Goal: Information Seeking & Learning: Learn about a topic

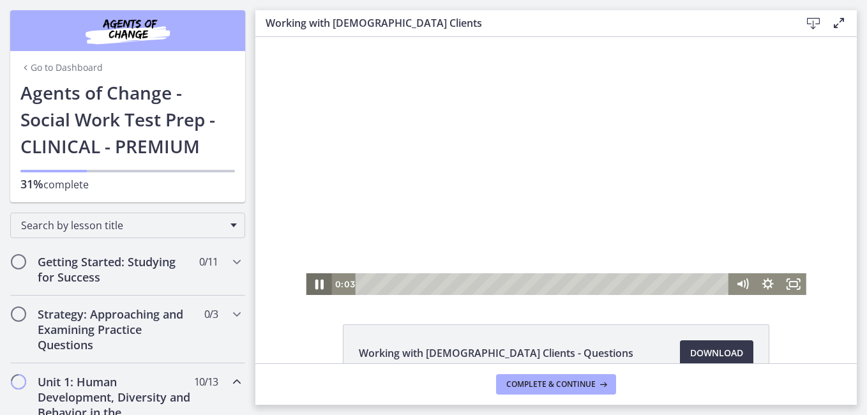
click at [316, 285] on icon "Pause" at bounding box center [319, 285] width 8 height 10
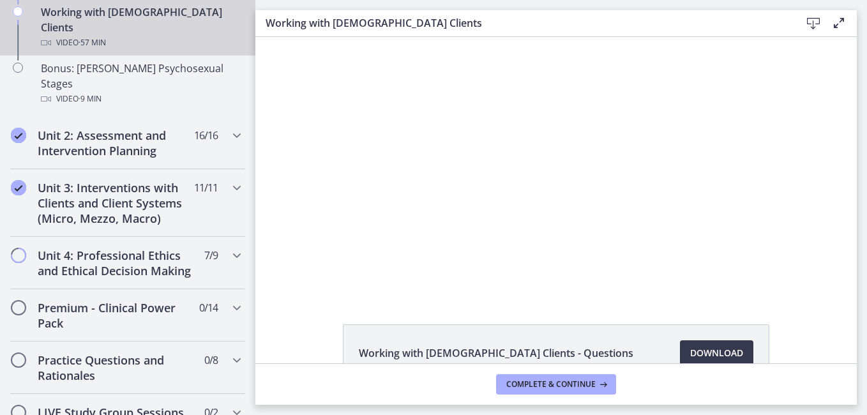
scroll to position [983, 0]
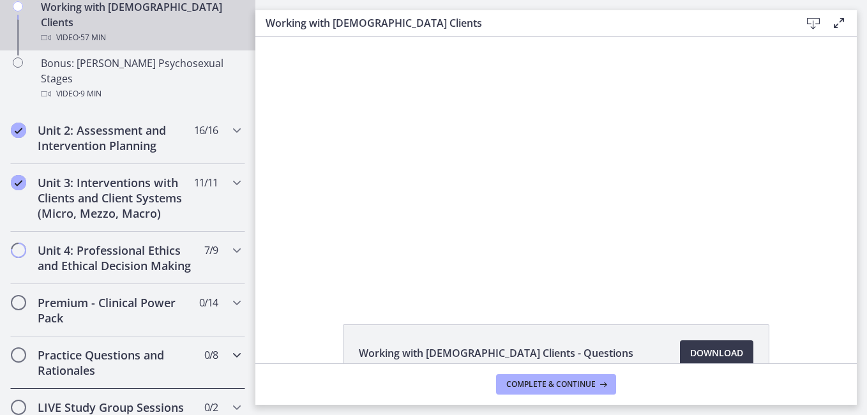
click at [137, 347] on h2 "Practice Questions and Rationales" at bounding box center [116, 362] width 156 height 31
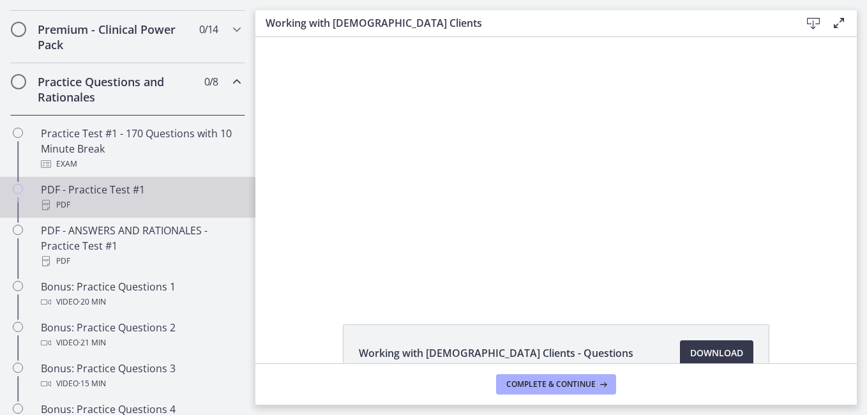
scroll to position [610, 0]
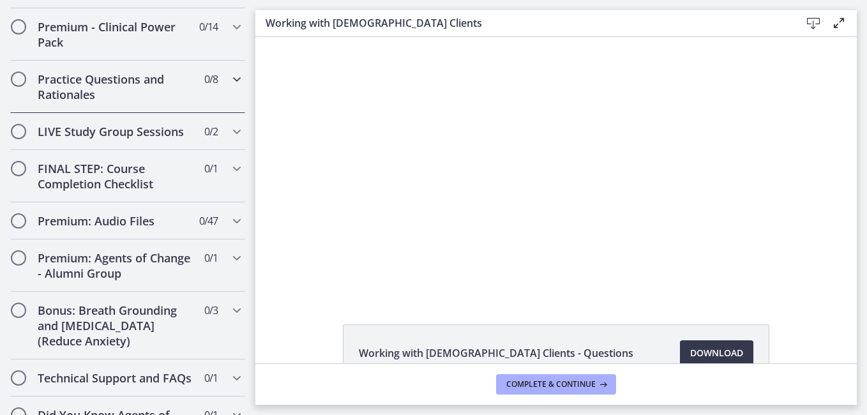
click at [135, 97] on h2 "Practice Questions and Rationales" at bounding box center [116, 87] width 156 height 31
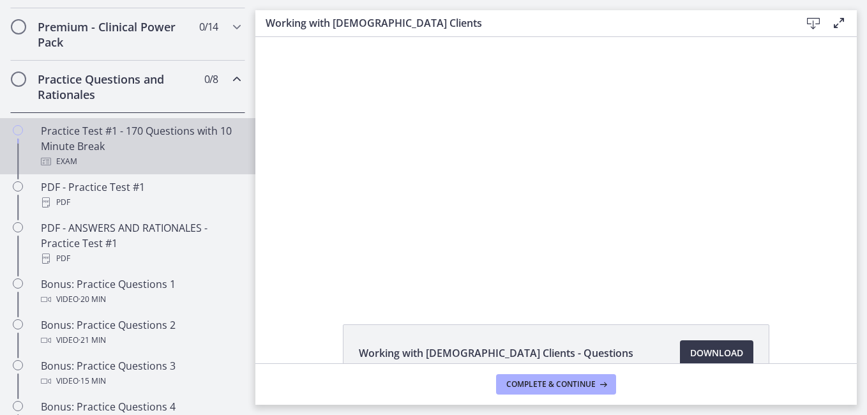
click at [138, 161] on div "Practice Test #1 - 170 Questions with 10 Minute Break Exam" at bounding box center [140, 146] width 199 height 46
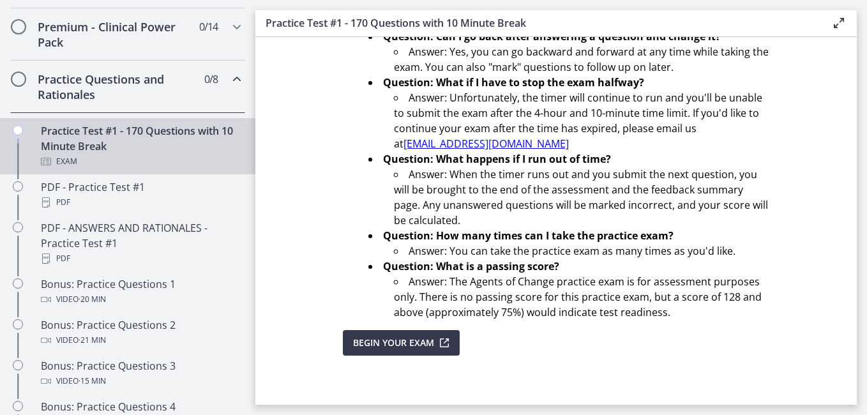
scroll to position [492, 0]
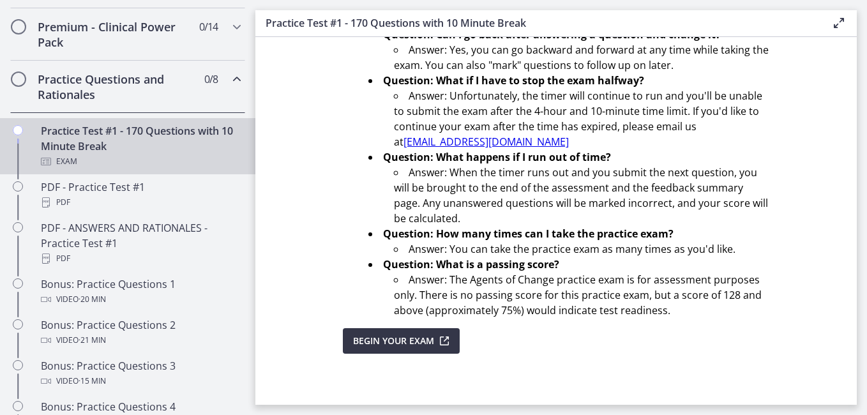
click at [424, 340] on span "Begin Your Exam" at bounding box center [393, 340] width 81 height 15
